Goal: Information Seeking & Learning: Learn about a topic

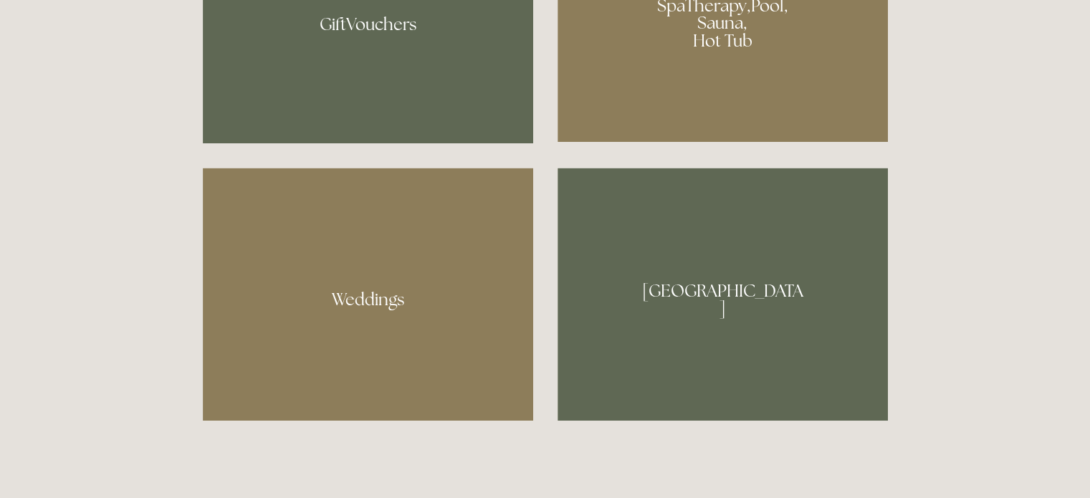
scroll to position [1170, 0]
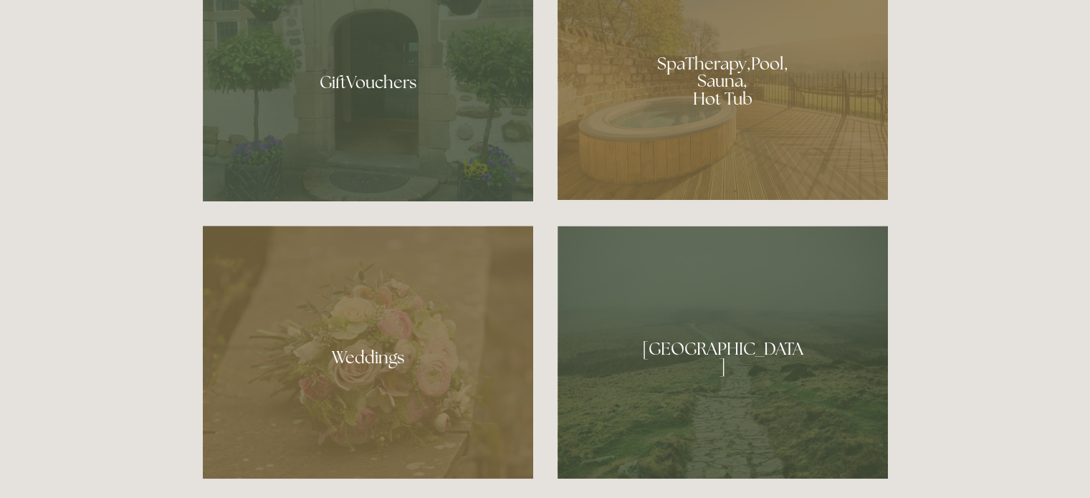
click at [719, 61] on div at bounding box center [723, 75] width 330 height 249
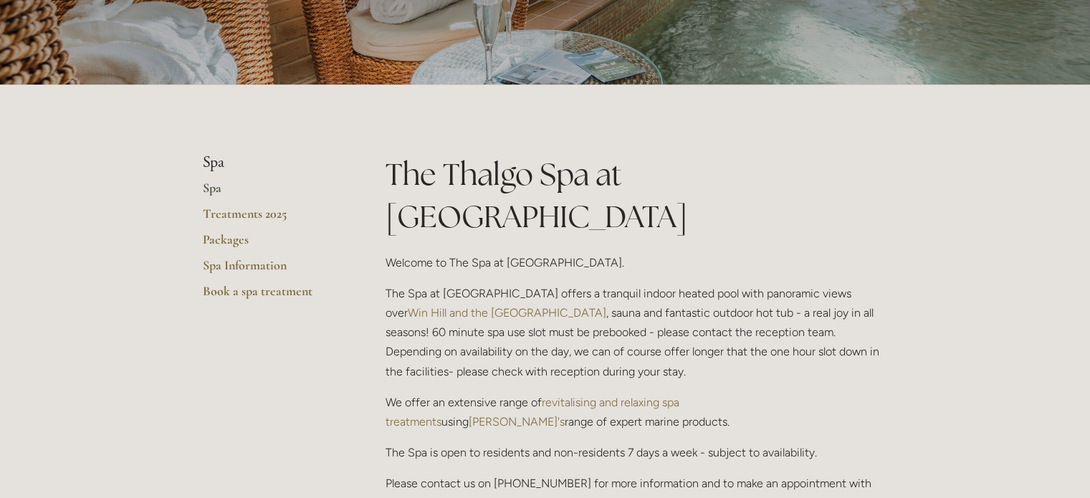
scroll to position [195, 0]
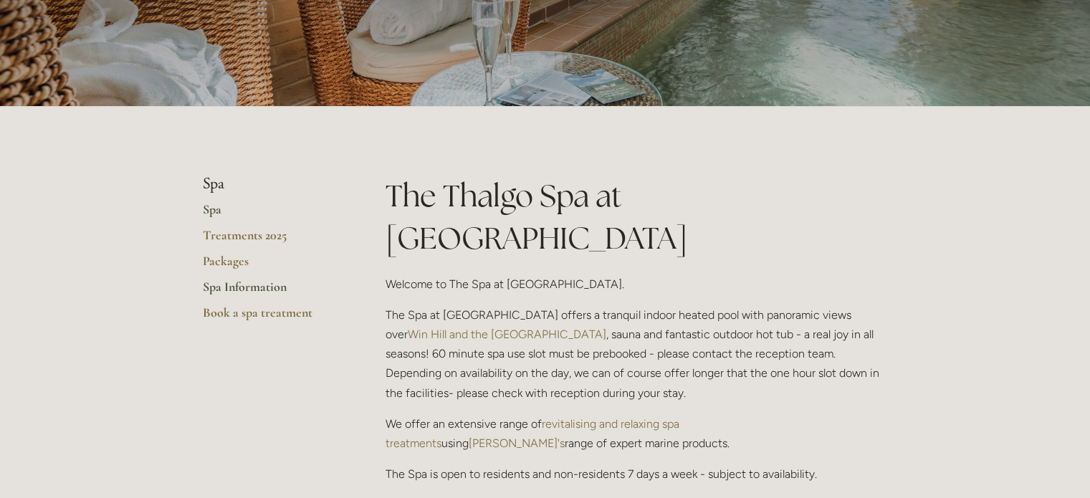
click at [262, 285] on link "Spa Information" at bounding box center [271, 292] width 137 height 26
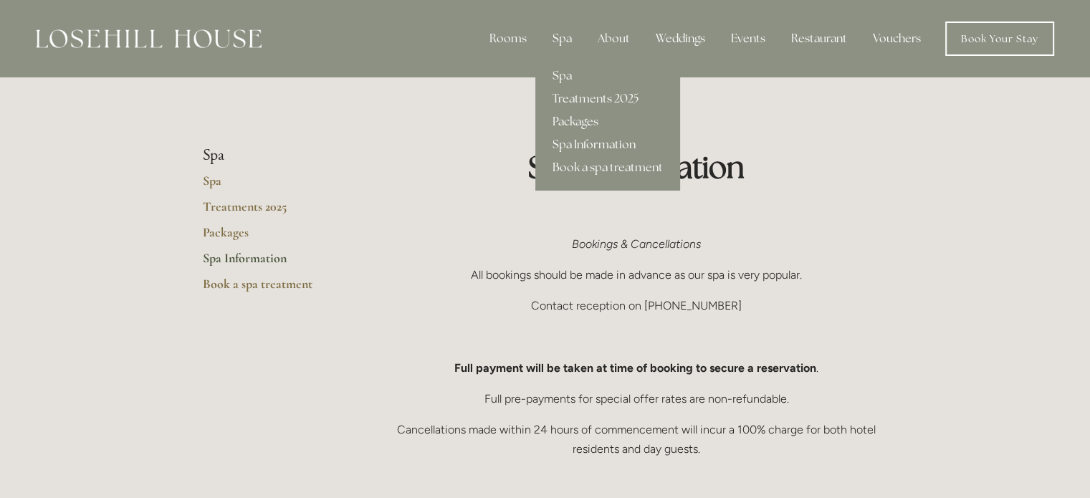
click at [569, 125] on link "Packages" at bounding box center [607, 121] width 145 height 23
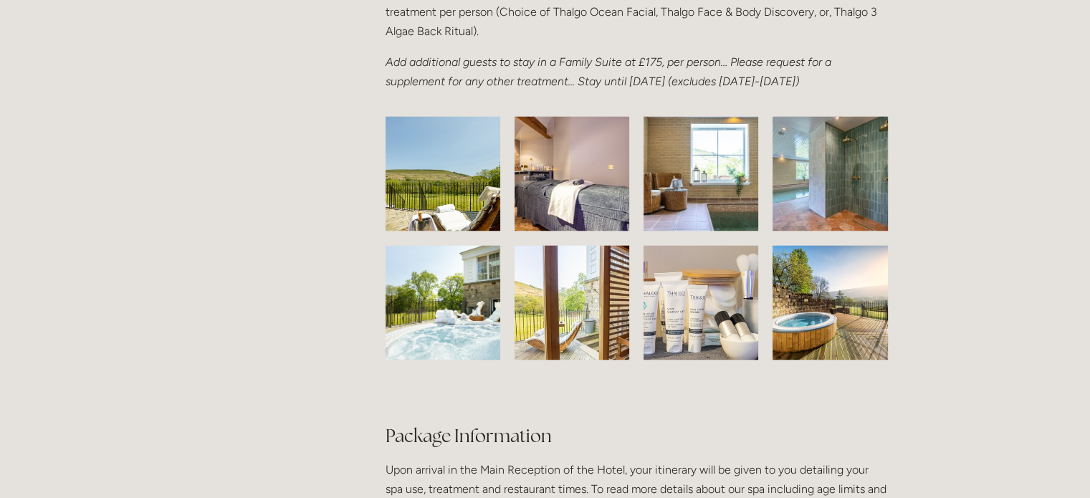
scroll to position [2244, 0]
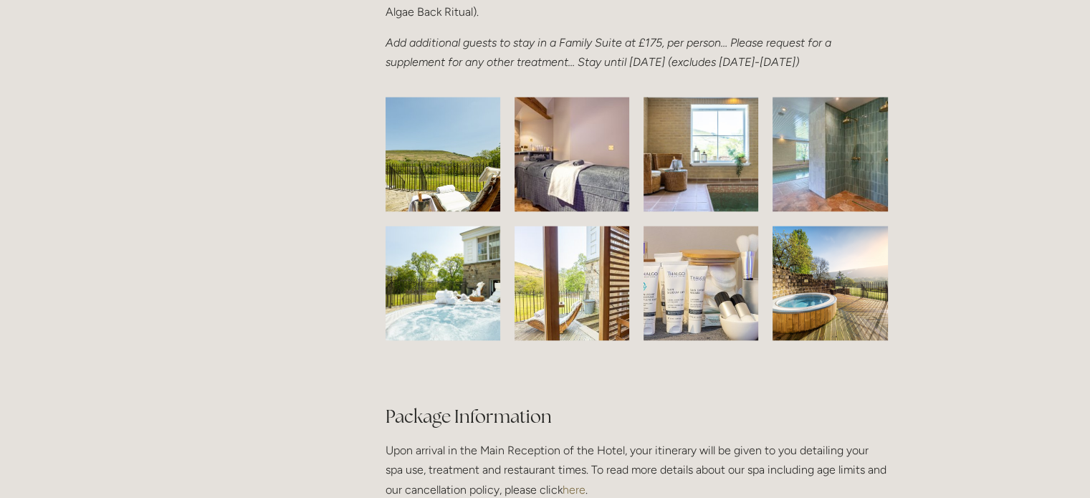
click at [407, 197] on img at bounding box center [443, 154] width 181 height 115
click at [453, 188] on img at bounding box center [443, 154] width 181 height 115
click at [578, 156] on img at bounding box center [572, 154] width 168 height 115
click at [851, 180] on img at bounding box center [830, 154] width 158 height 115
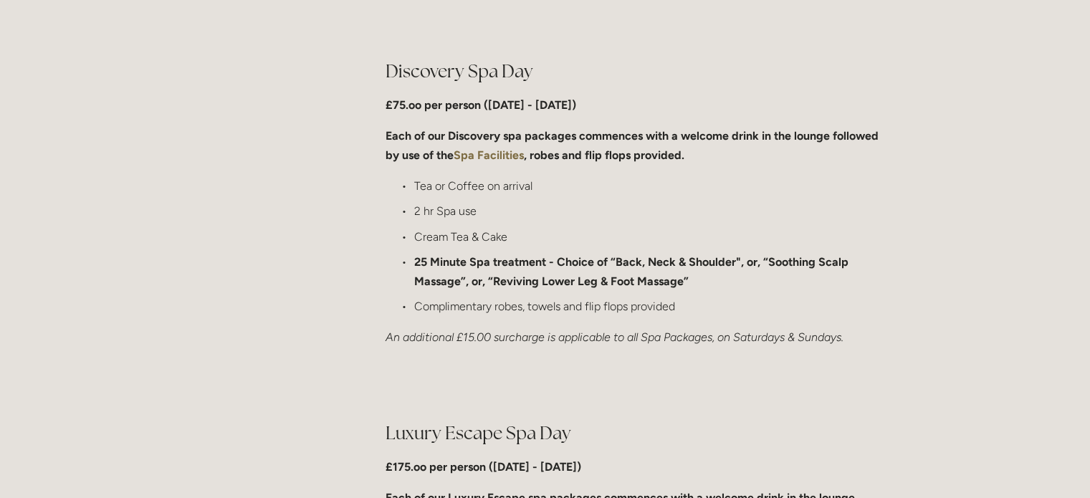
scroll to position [0, 0]
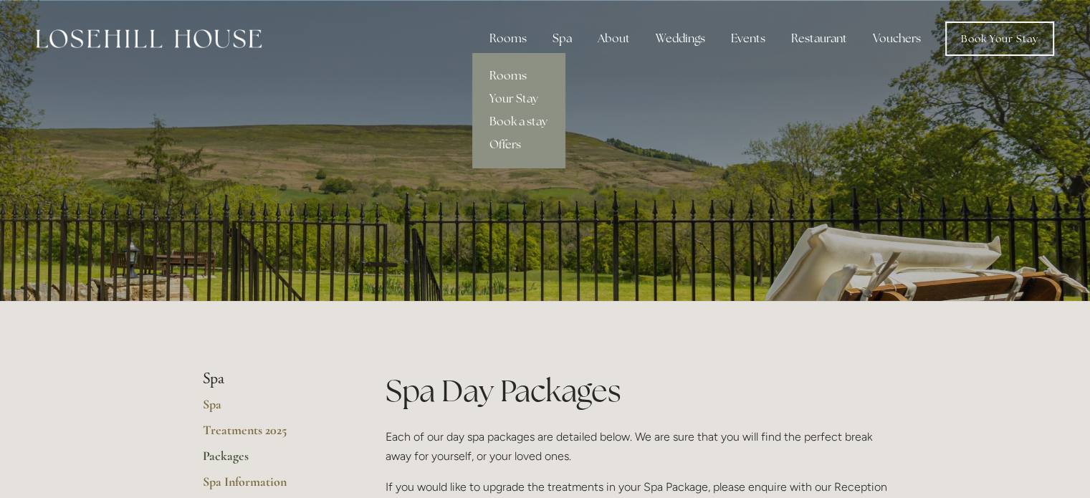
click at [506, 77] on link "Rooms" at bounding box center [518, 75] width 92 height 23
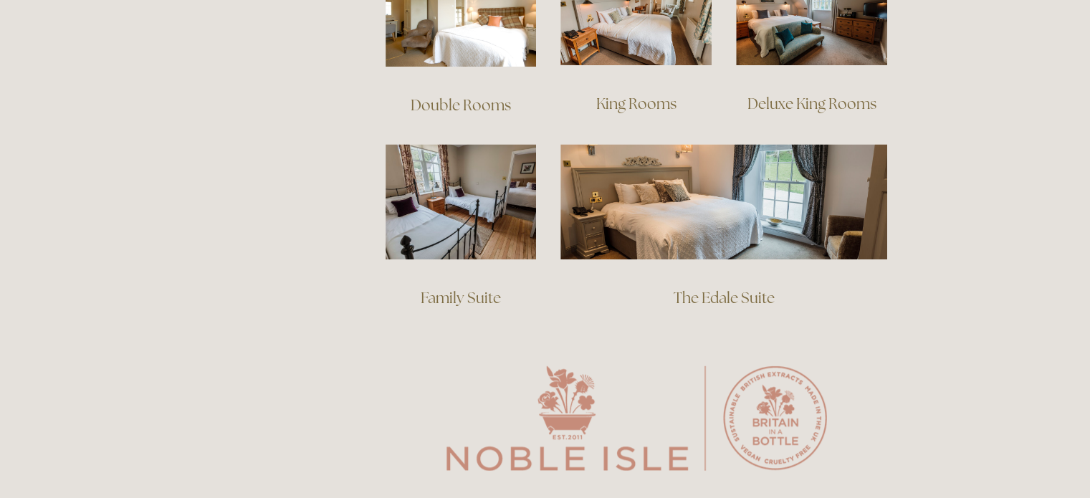
scroll to position [1100, 0]
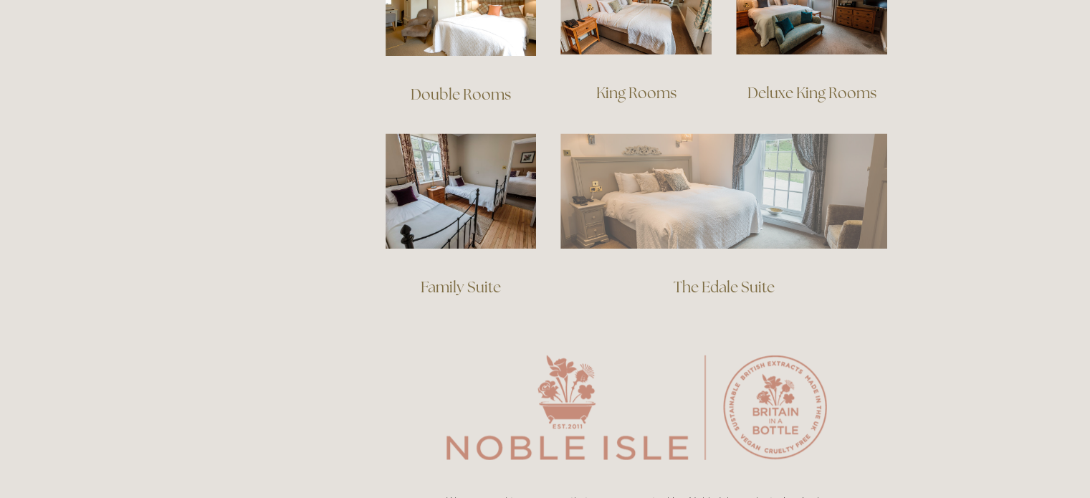
click at [811, 178] on img at bounding box center [723, 190] width 327 height 115
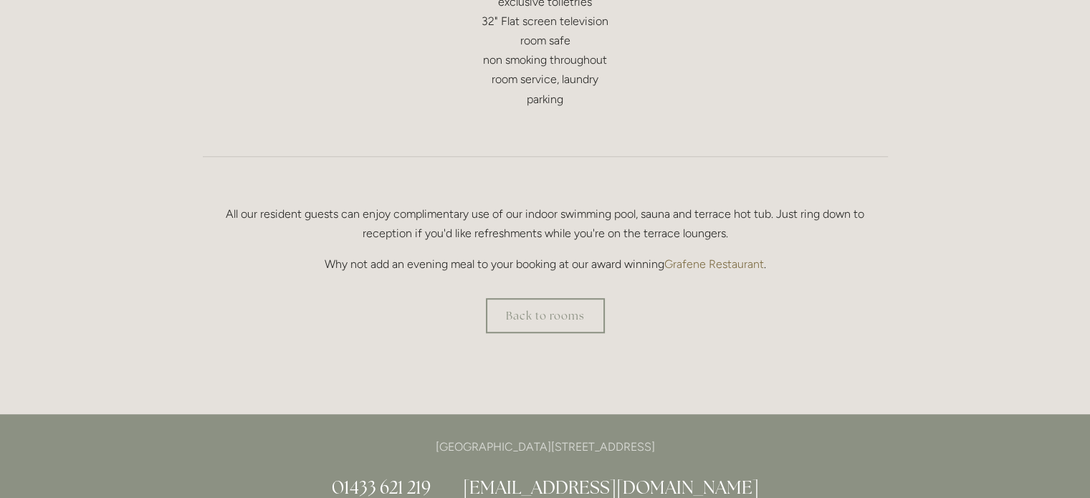
scroll to position [903, 0]
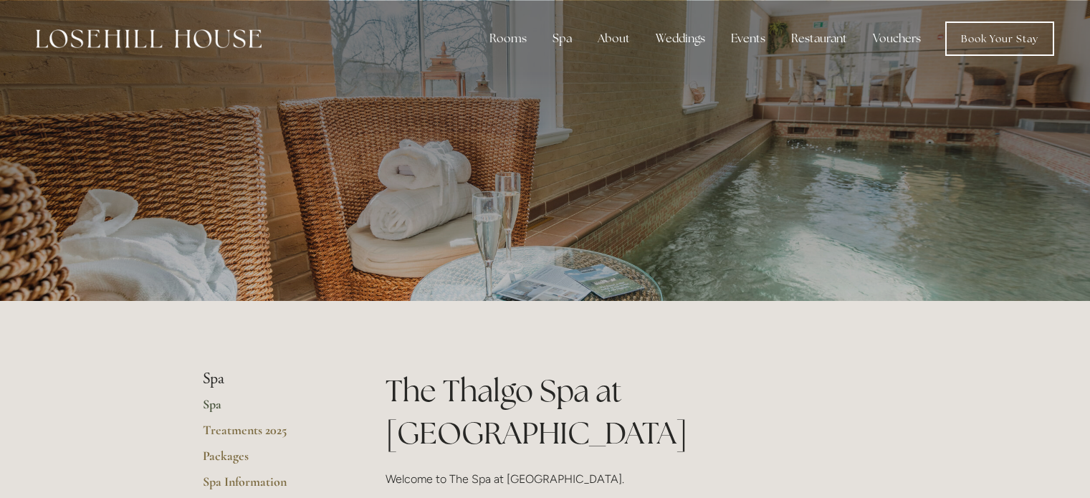
scroll to position [195, 0]
